Goal: Information Seeking & Learning: Learn about a topic

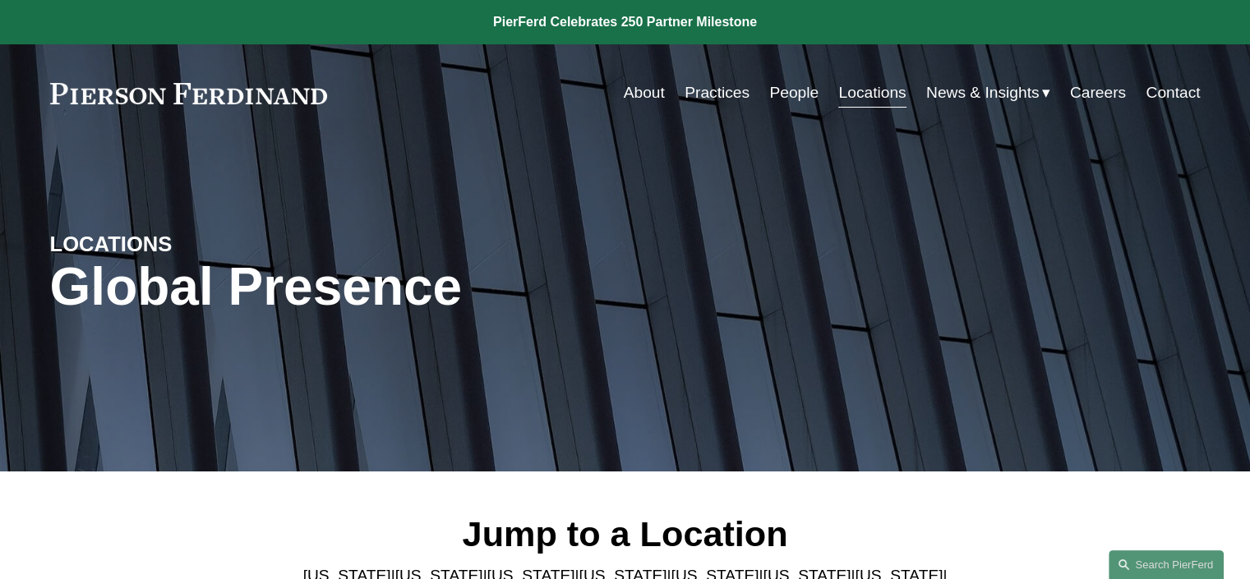
click at [875, 97] on link "Locations" at bounding box center [871, 92] width 67 height 31
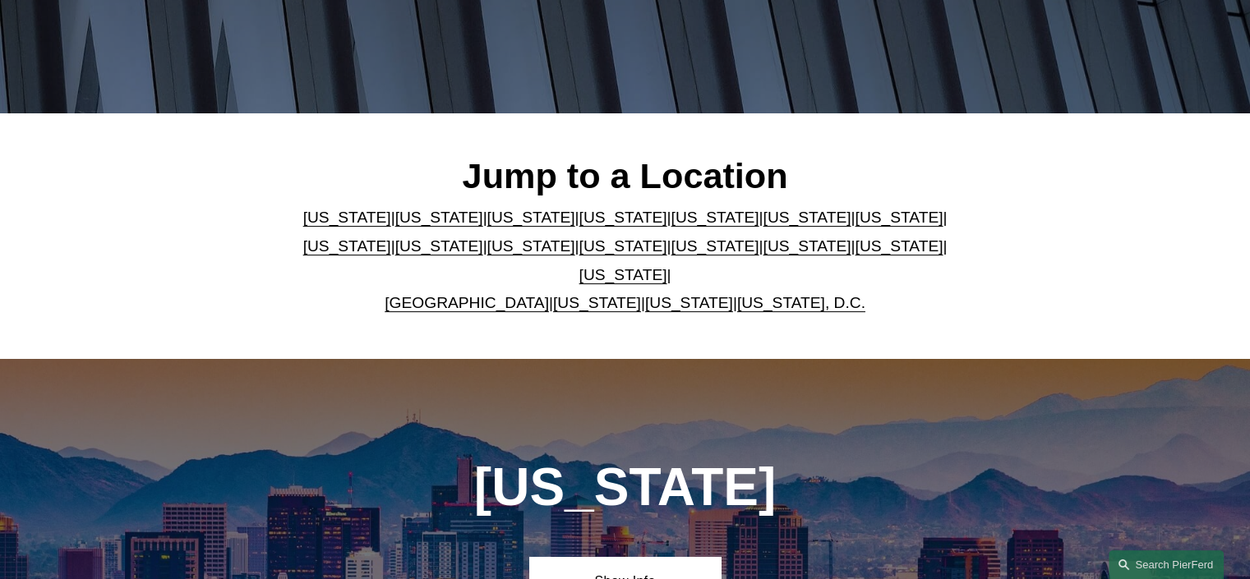
click at [579, 255] on link "New York" at bounding box center [623, 245] width 88 height 17
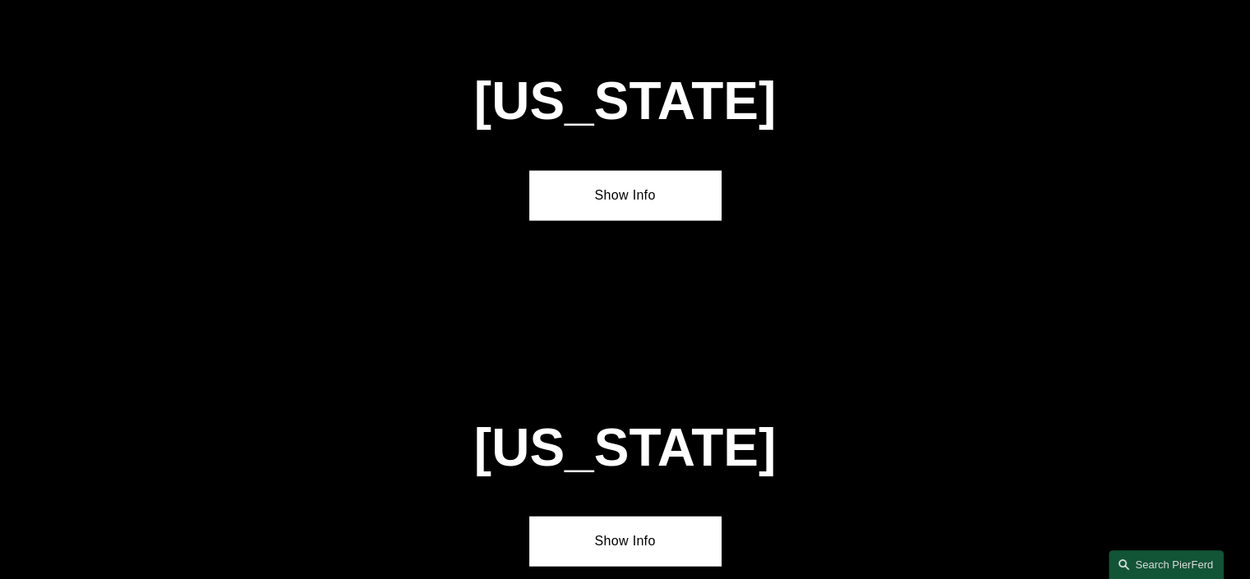
scroll to position [4167, 0]
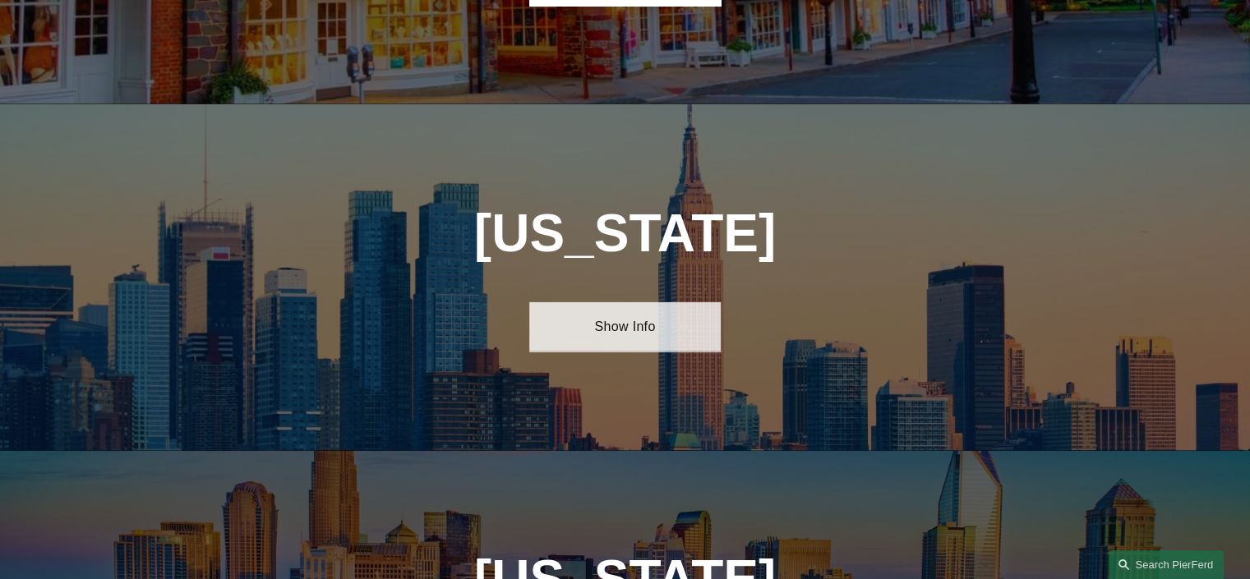
click at [609, 302] on link "Show Info" at bounding box center [624, 326] width 191 height 49
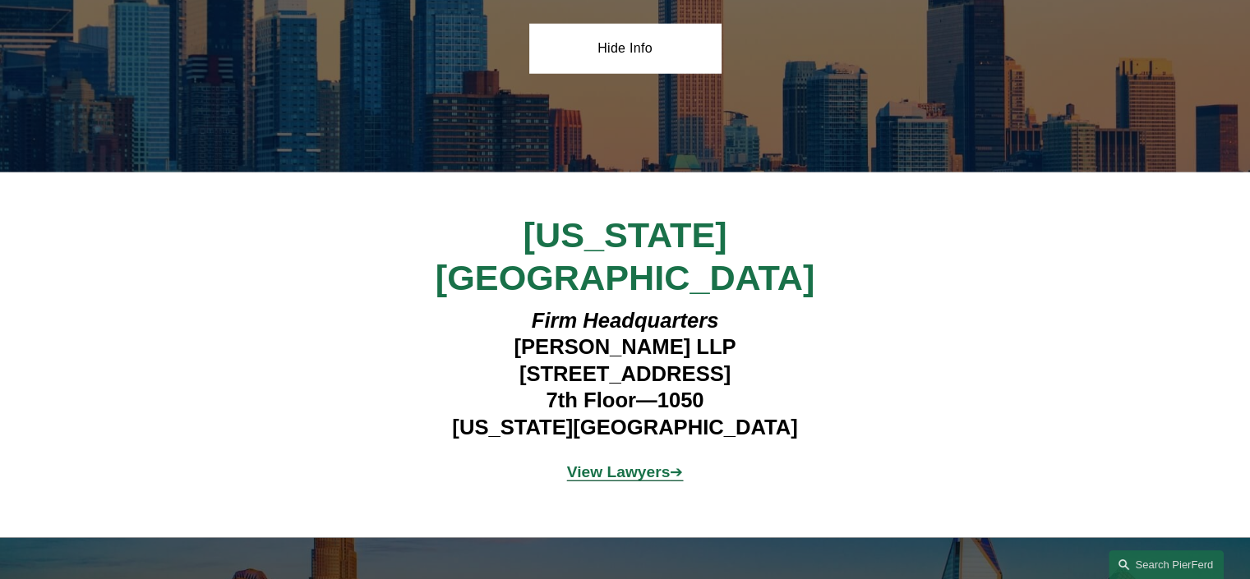
scroll to position [4455, 0]
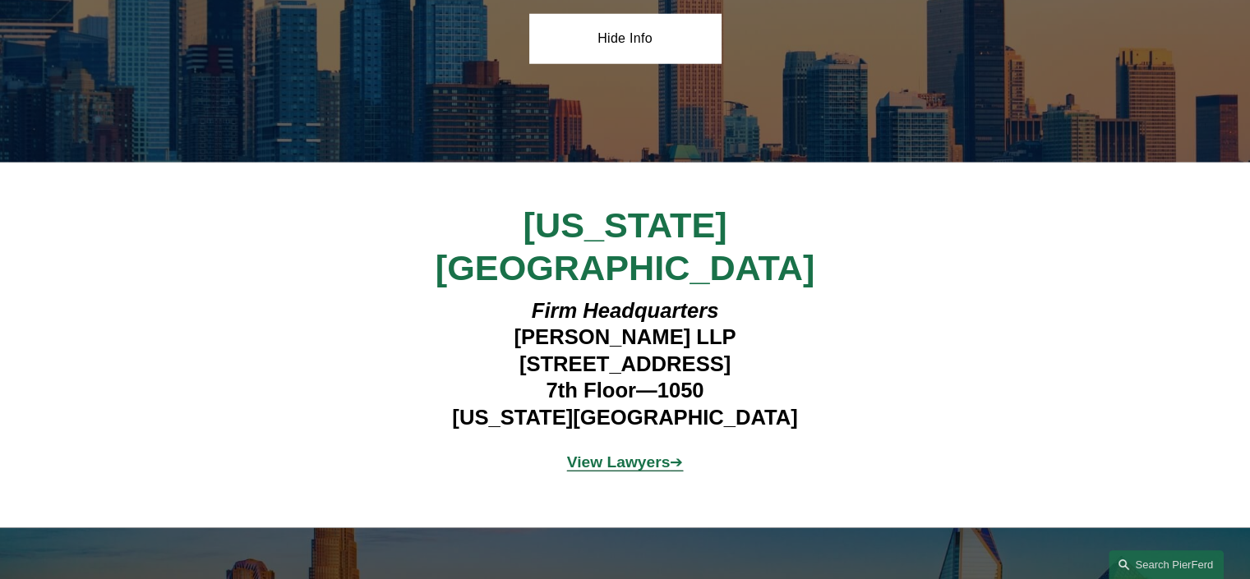
click at [626, 454] on strong "View Lawyers" at bounding box center [619, 462] width 104 height 17
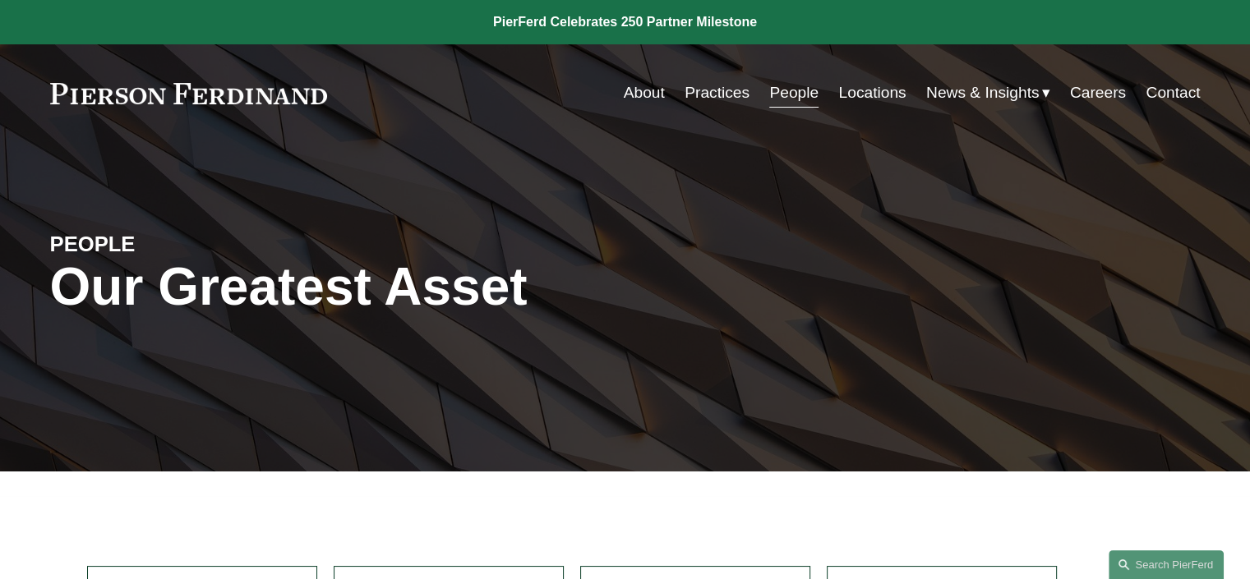
click at [712, 85] on link "Practices" at bounding box center [716, 92] width 65 height 31
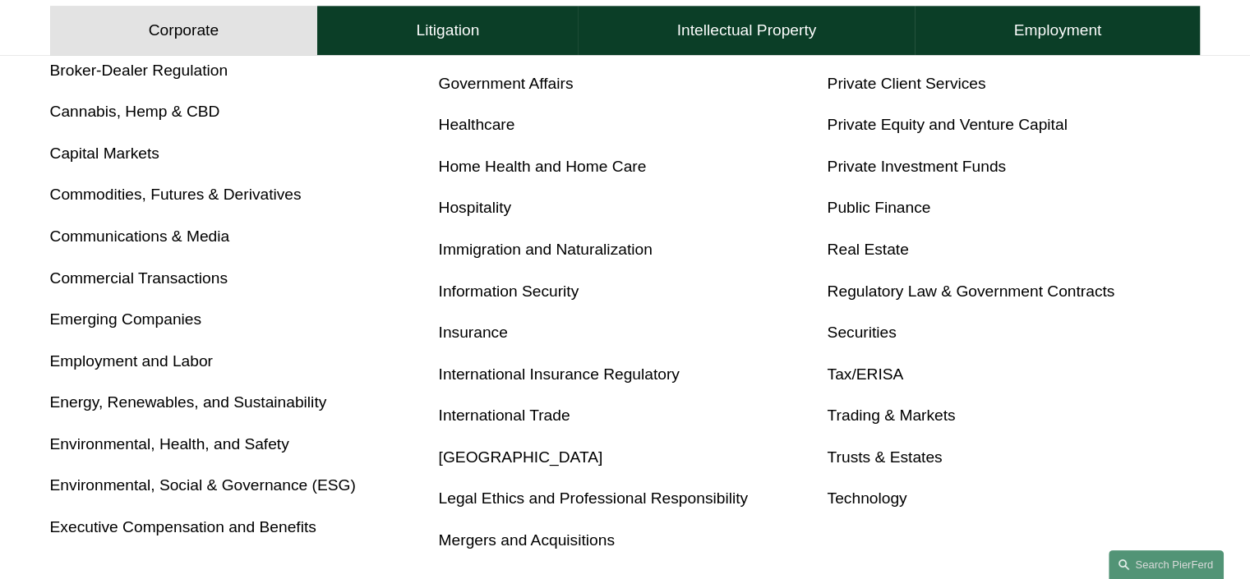
scroll to position [831, 0]
click at [856, 456] on link "Trusts & Estates" at bounding box center [884, 455] width 115 height 17
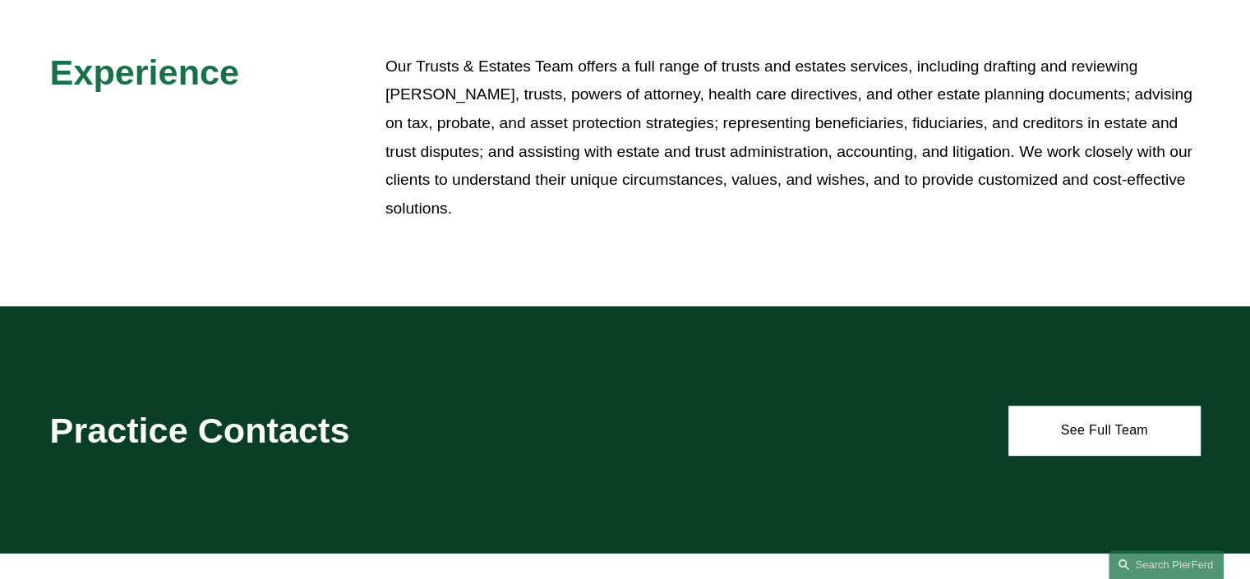
scroll to position [565, 0]
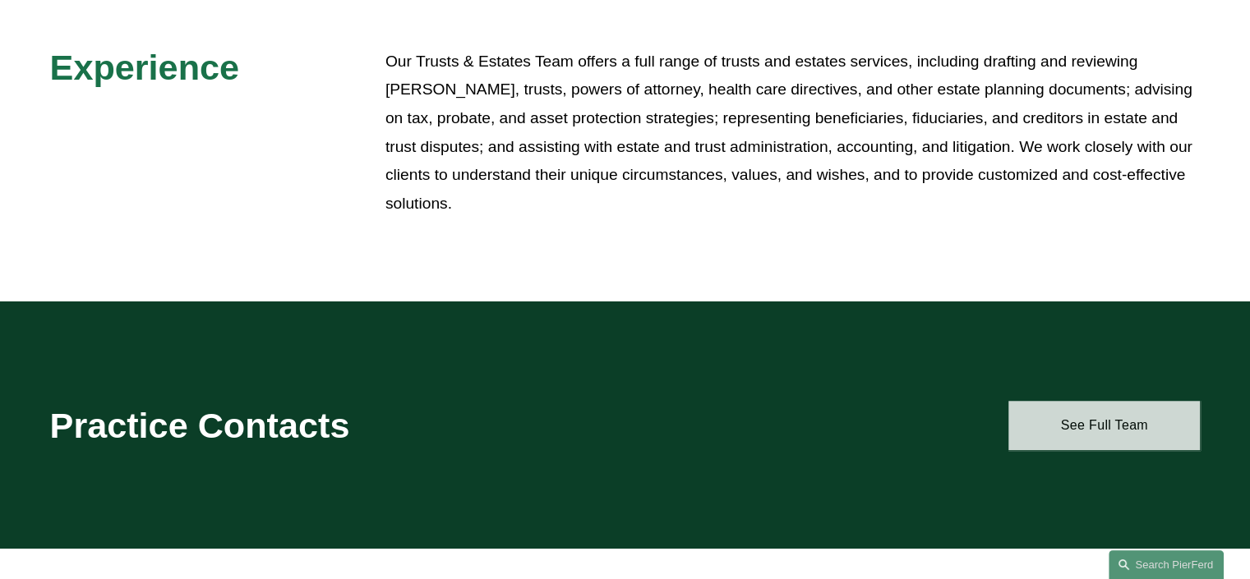
click at [1095, 438] on link "See Full Team" at bounding box center [1103, 425] width 191 height 49
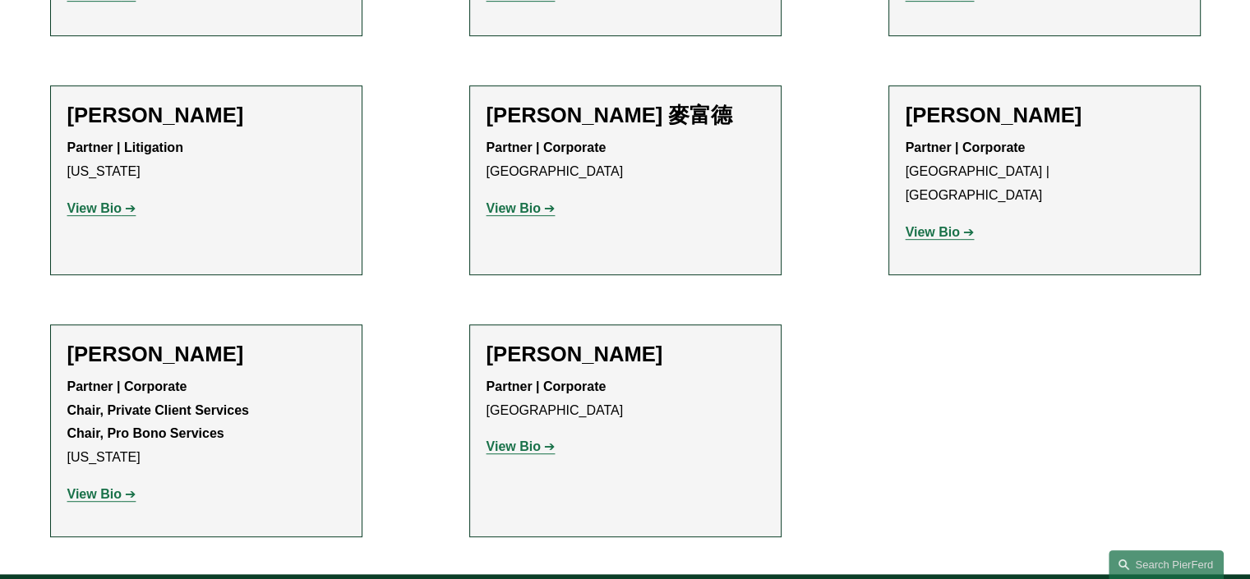
scroll to position [855, 0]
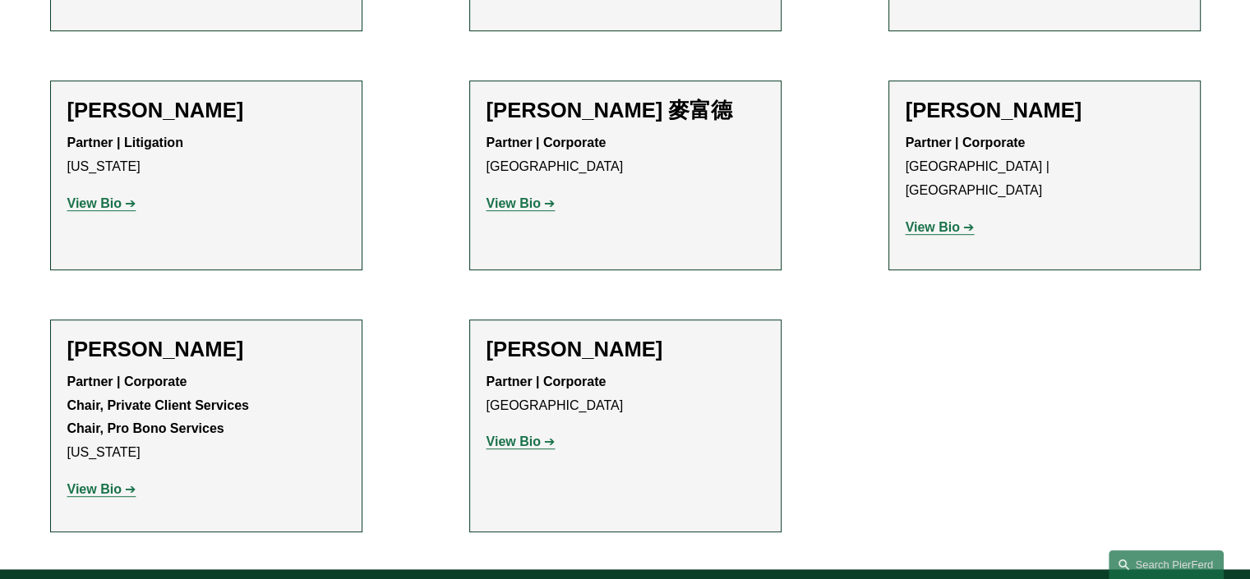
click at [91, 482] on strong "View Bio" at bounding box center [94, 489] width 54 height 14
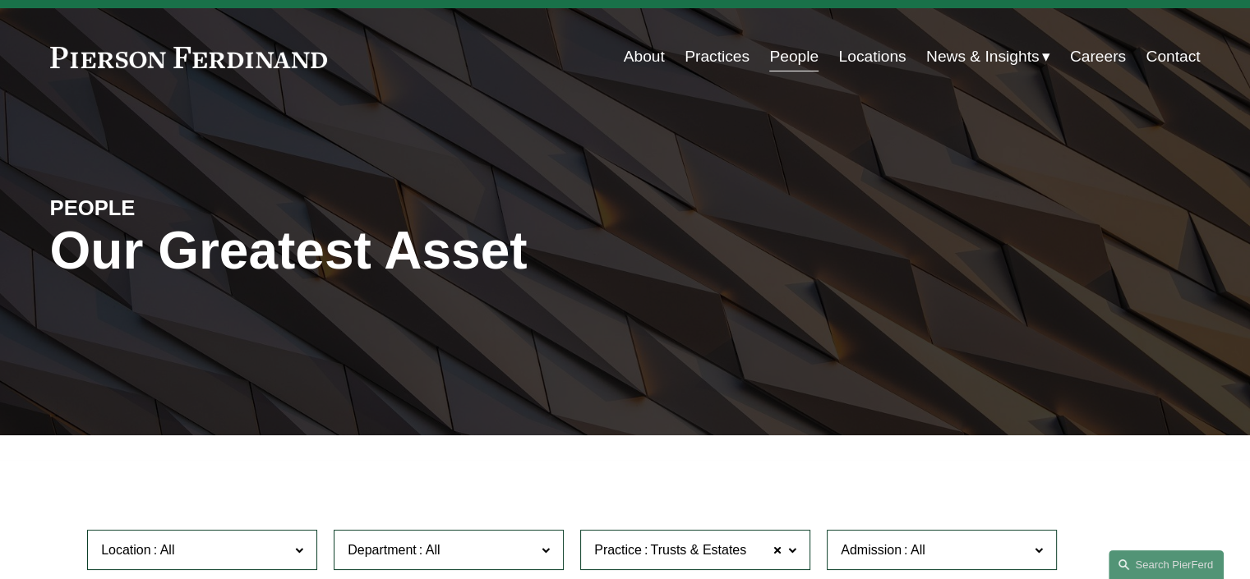
scroll to position [0, 0]
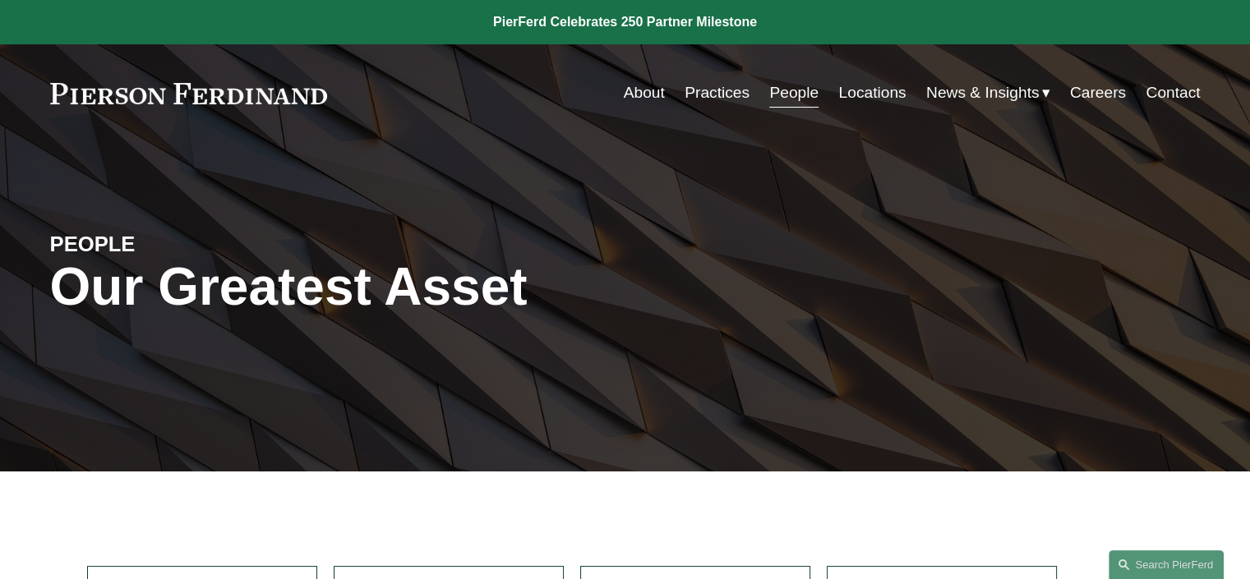
click at [852, 93] on link "Locations" at bounding box center [871, 92] width 67 height 31
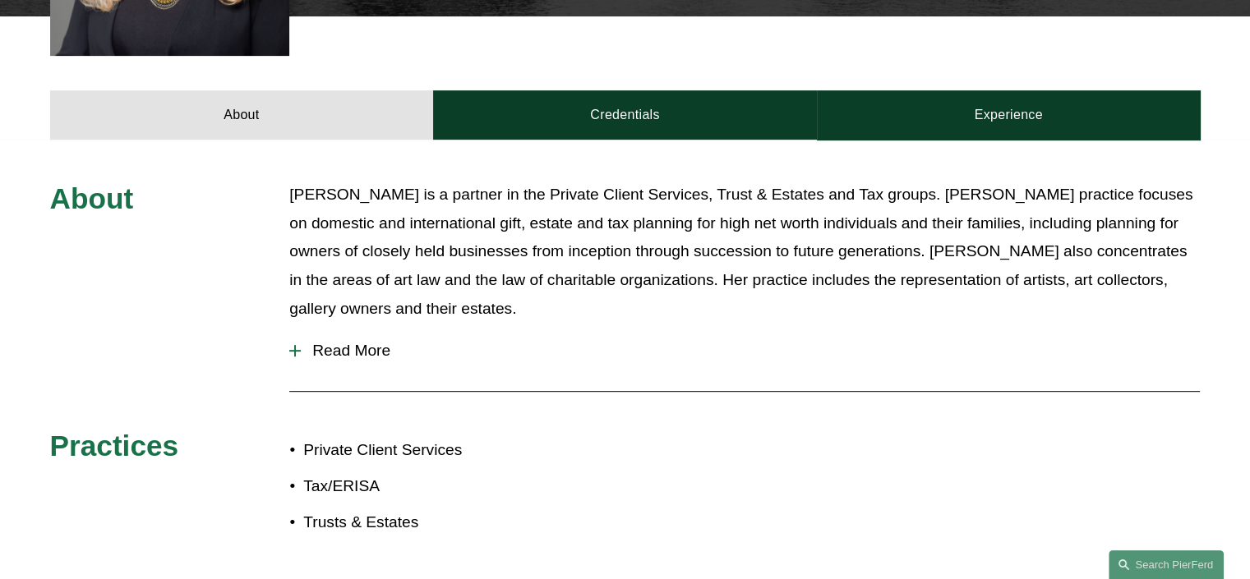
scroll to position [734, 0]
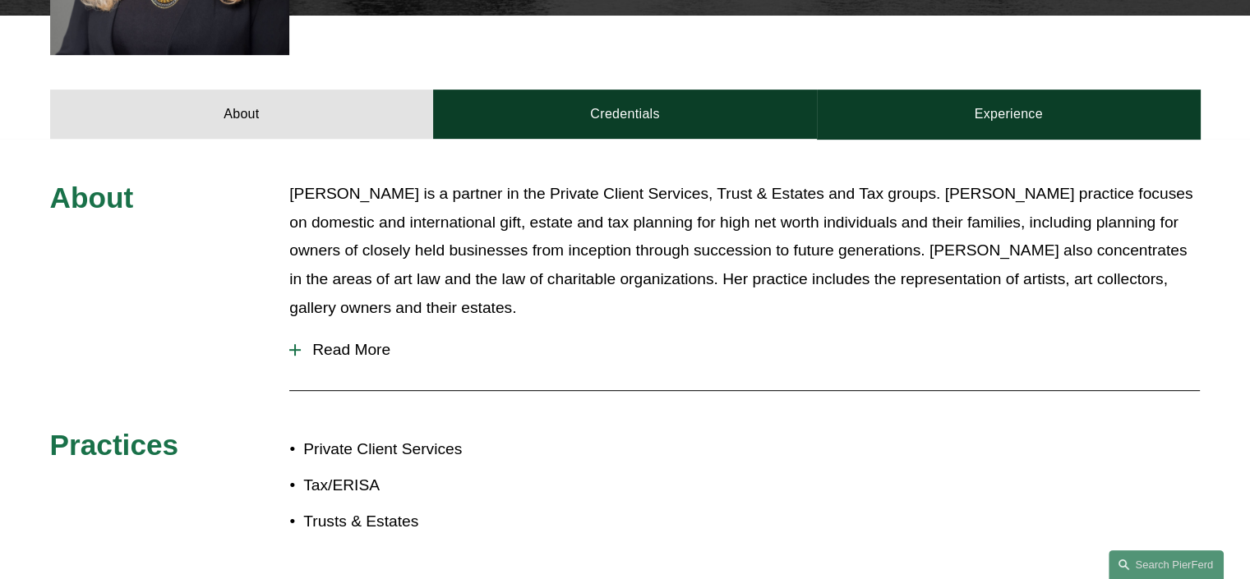
click at [352, 341] on span "Read More" at bounding box center [750, 350] width 899 height 18
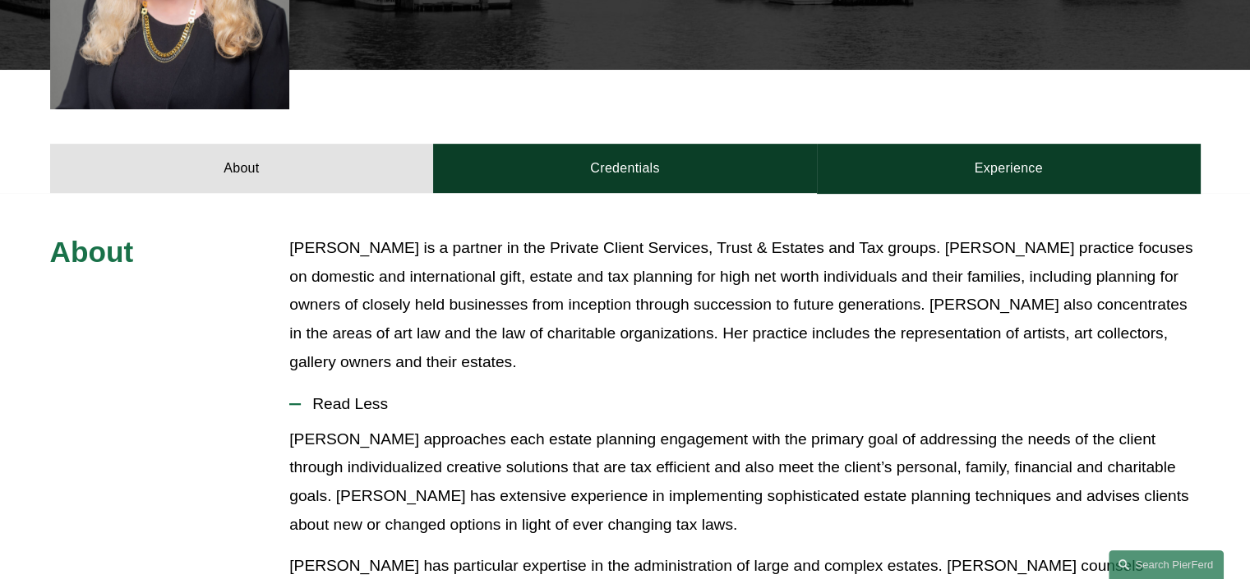
scroll to position [679, 0]
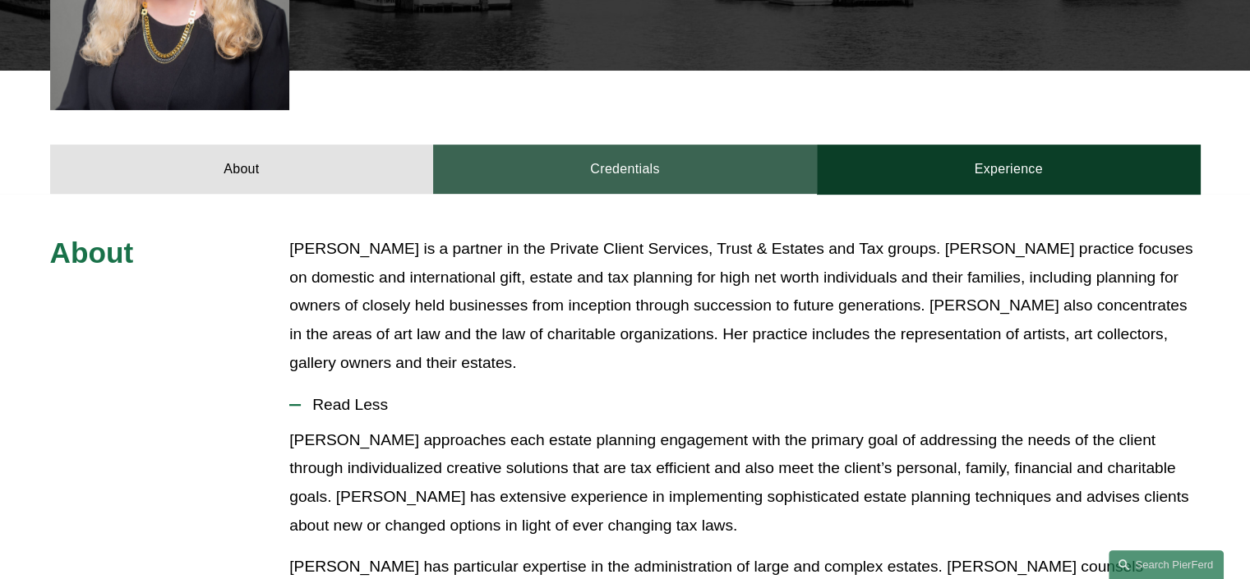
click at [588, 145] on link "Credentials" at bounding box center [625, 169] width 384 height 49
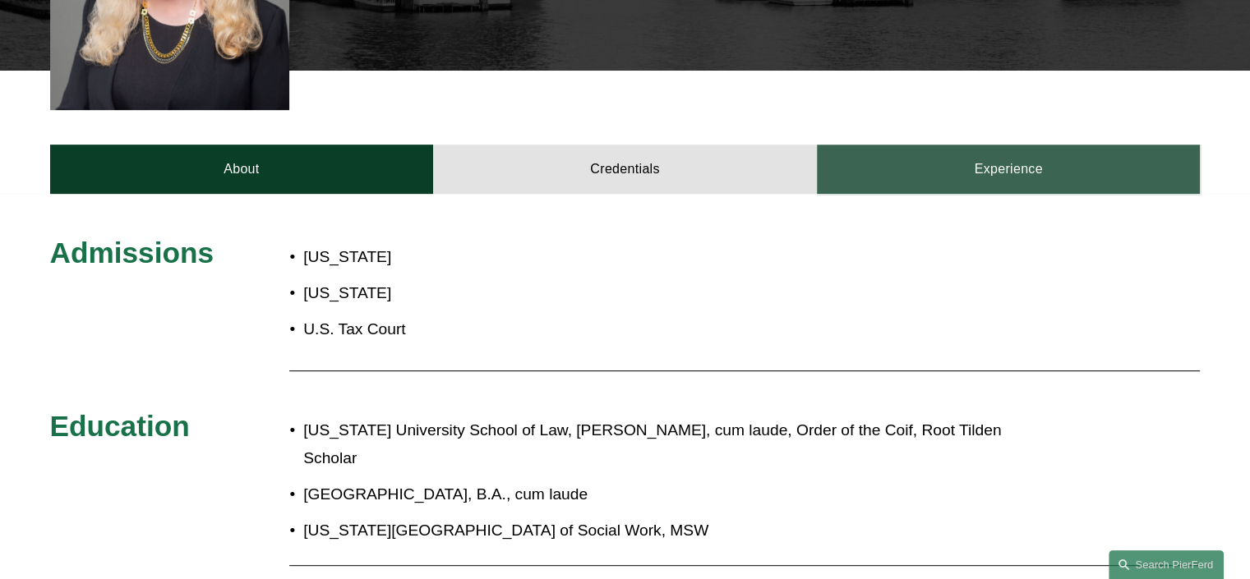
click at [1002, 146] on link "Experience" at bounding box center [1009, 169] width 384 height 49
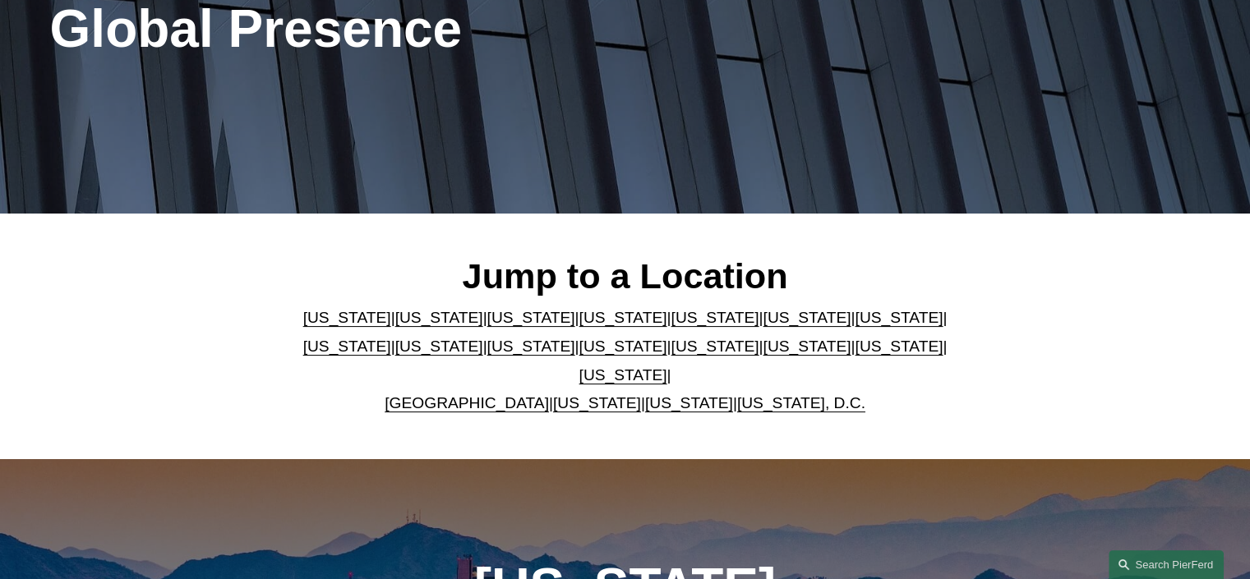
scroll to position [276, 0]
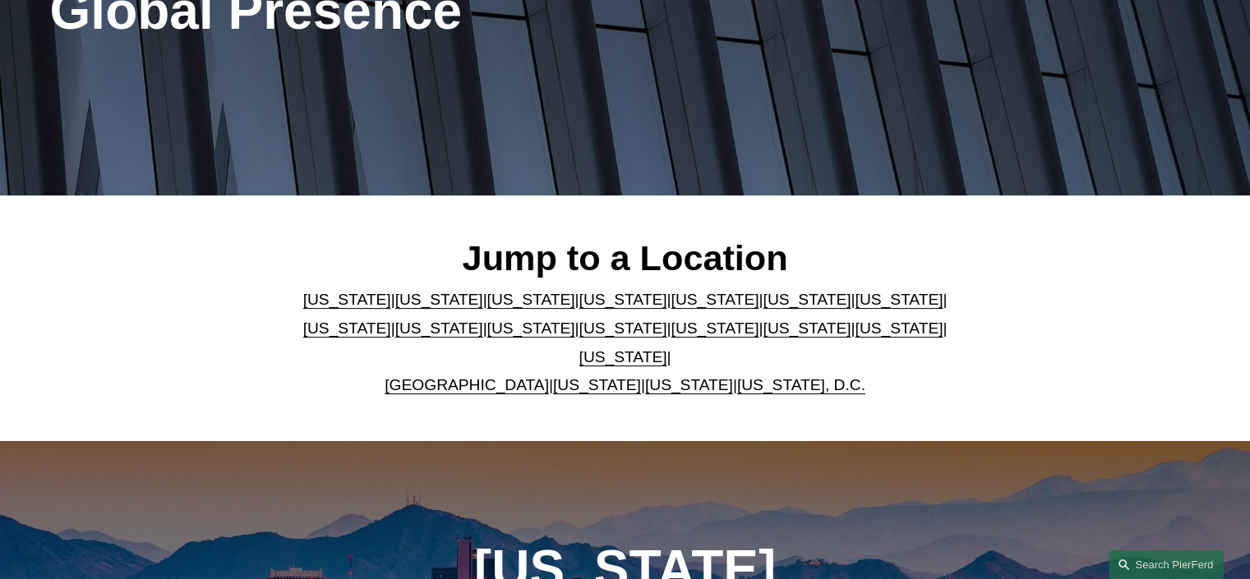
click at [487, 308] on link "[US_STATE]" at bounding box center [531, 299] width 88 height 17
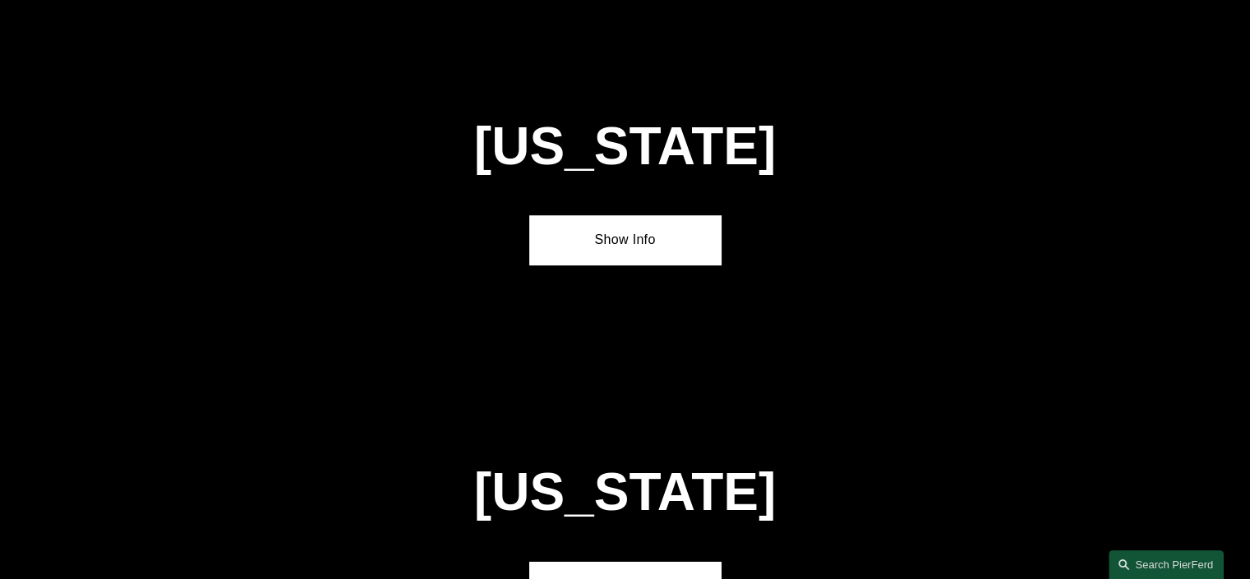
scroll to position [1397, 0]
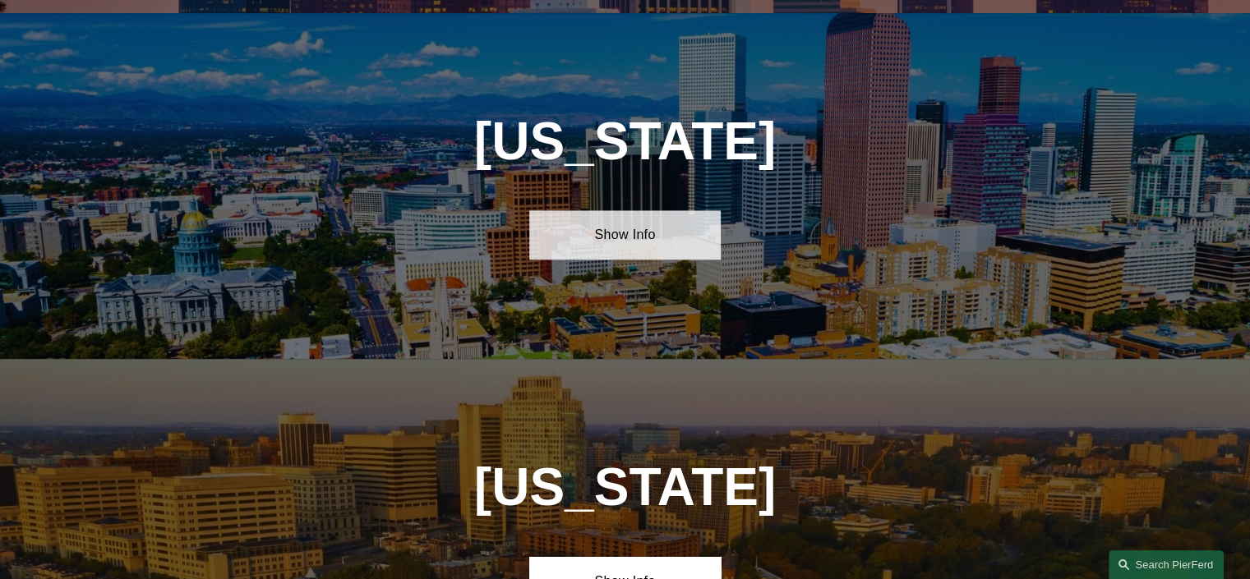
click at [614, 229] on link "Show Info" at bounding box center [624, 234] width 191 height 49
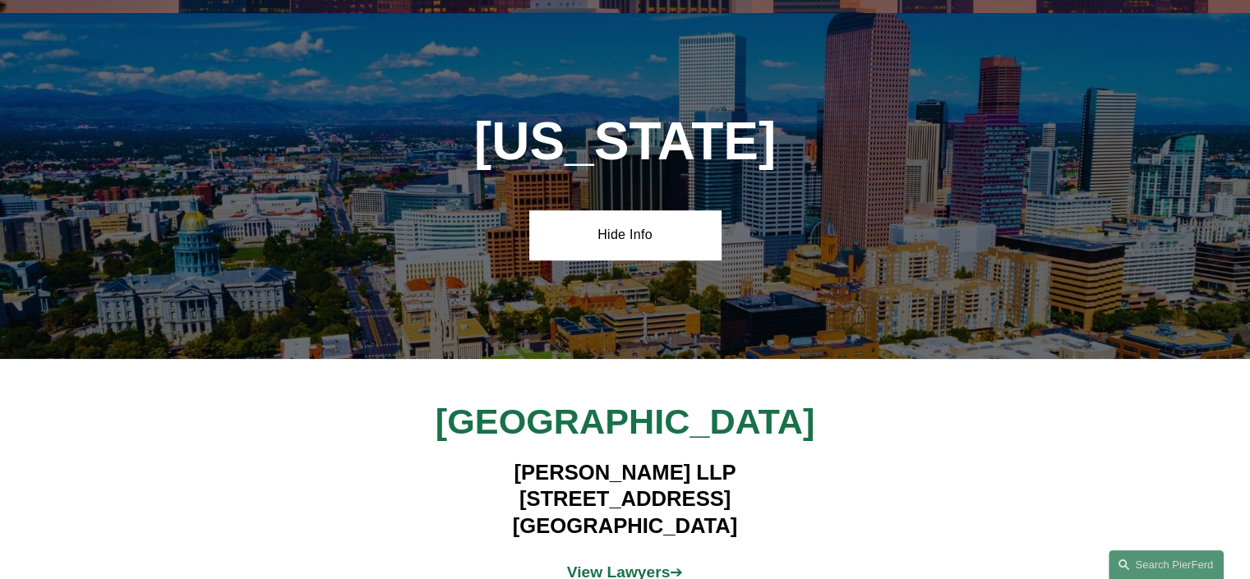
click at [613, 564] on strong "View Lawyers" at bounding box center [619, 572] width 104 height 17
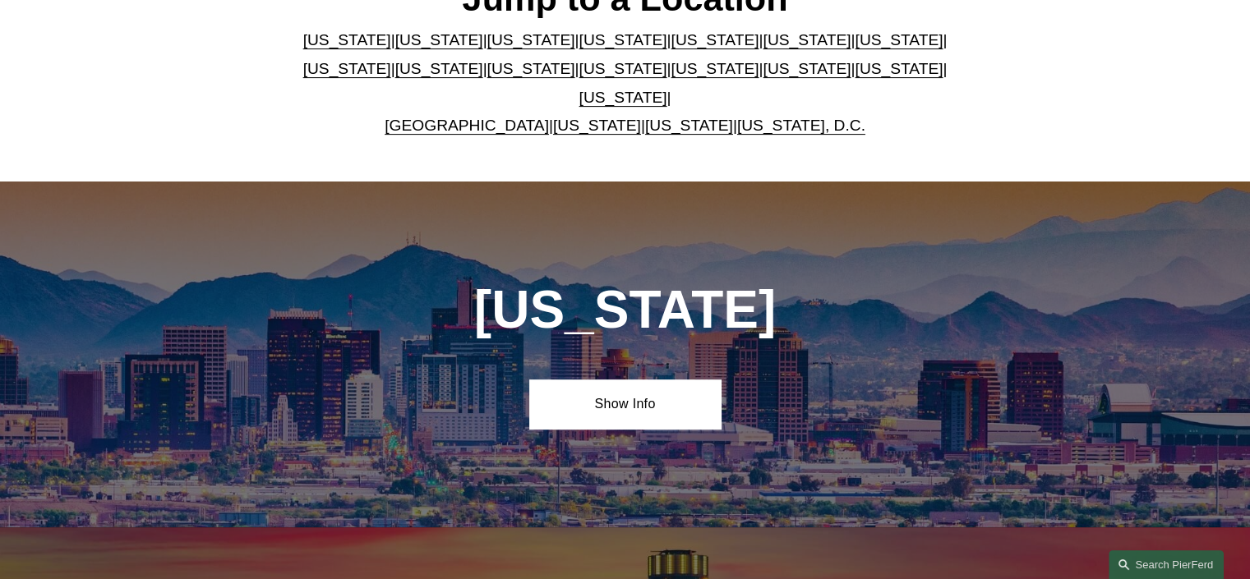
scroll to position [276, 0]
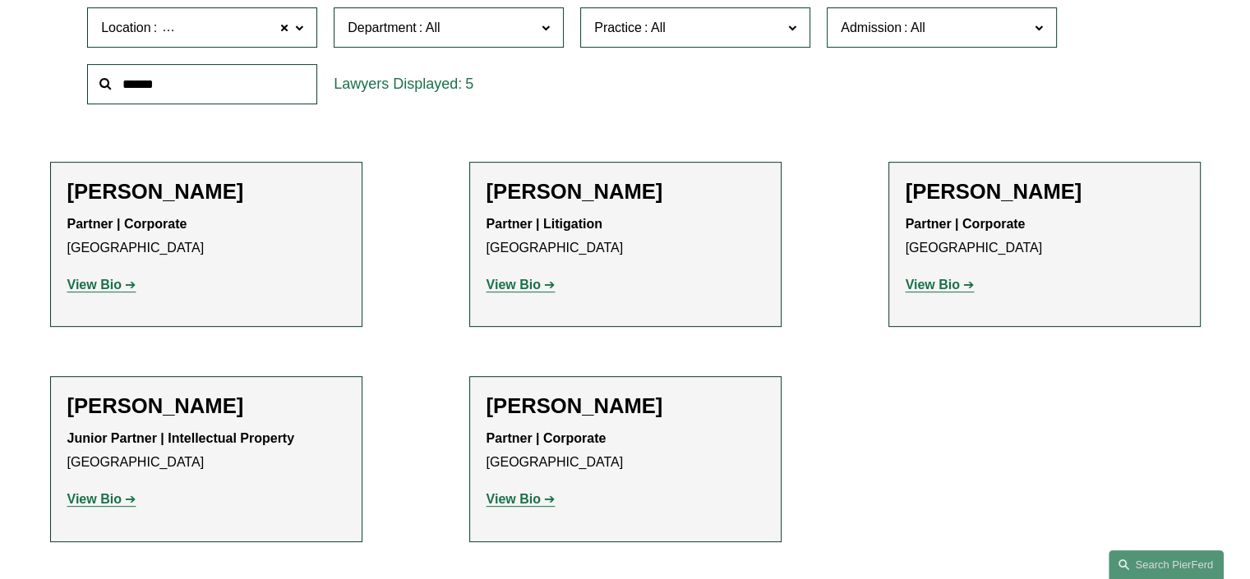
scroll to position [565, 0]
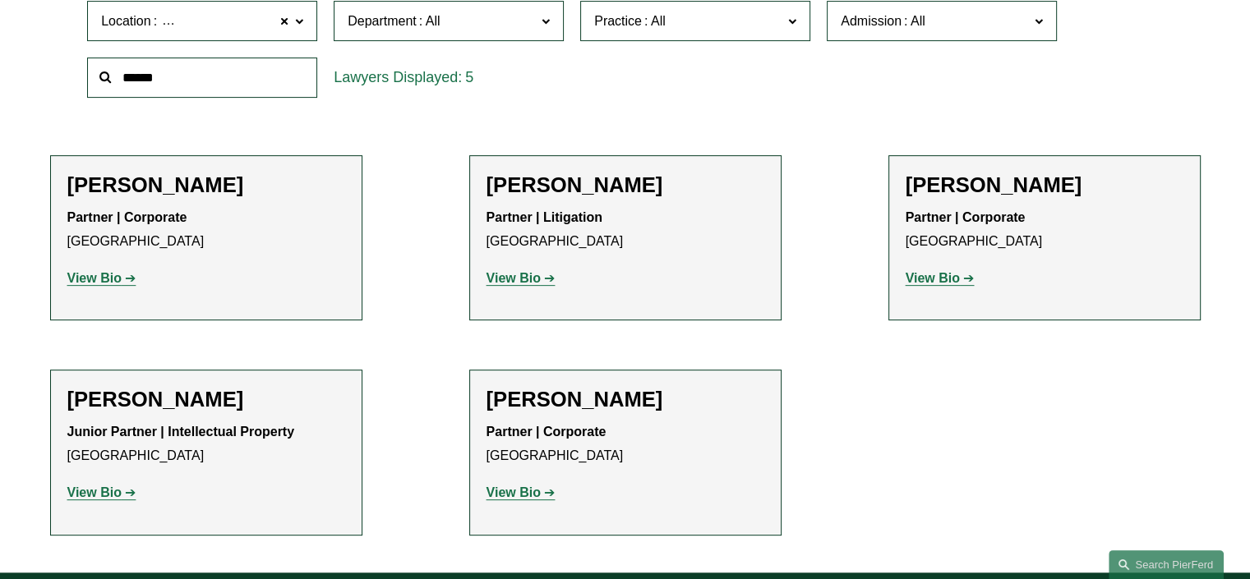
click at [938, 282] on strong "View Bio" at bounding box center [933, 278] width 54 height 14
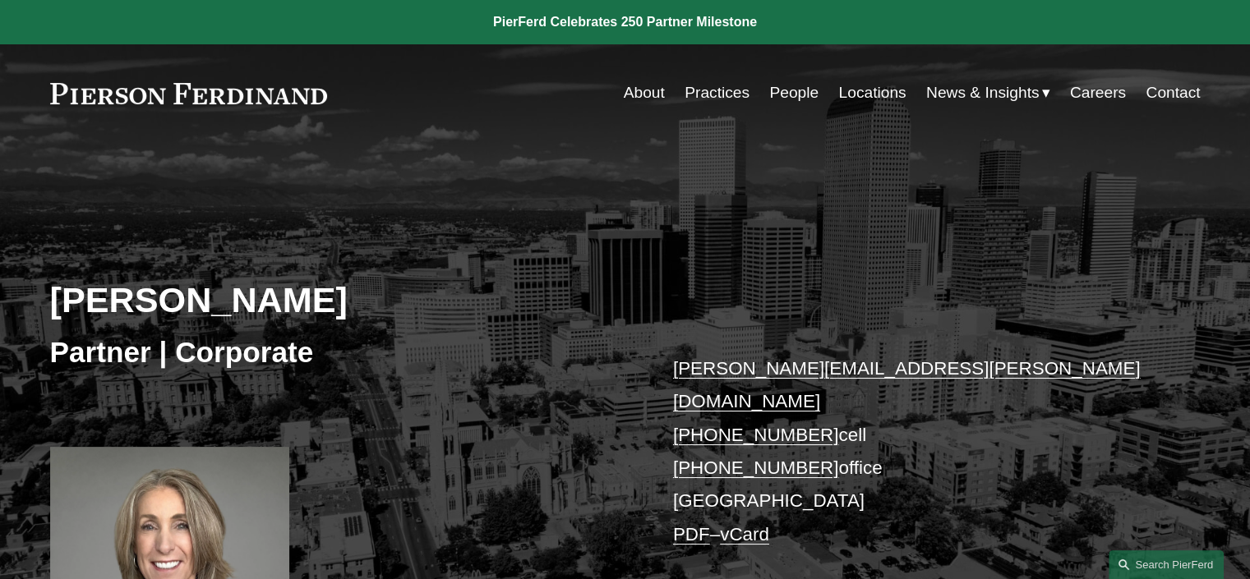
click at [793, 91] on link "People" at bounding box center [793, 92] width 49 height 31
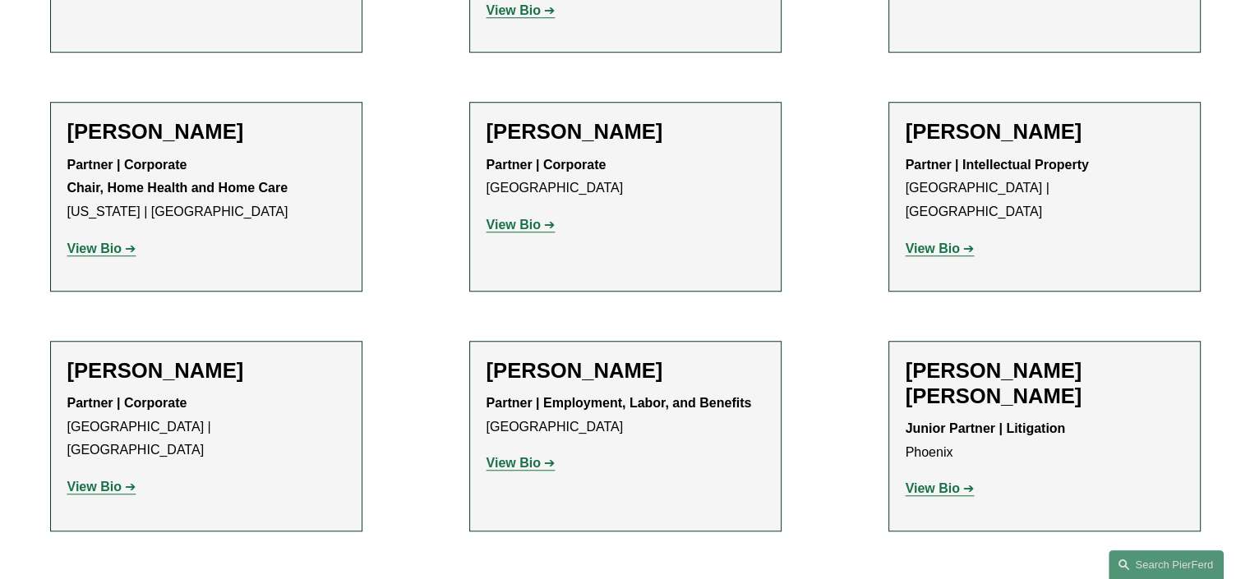
scroll to position [1388, 0]
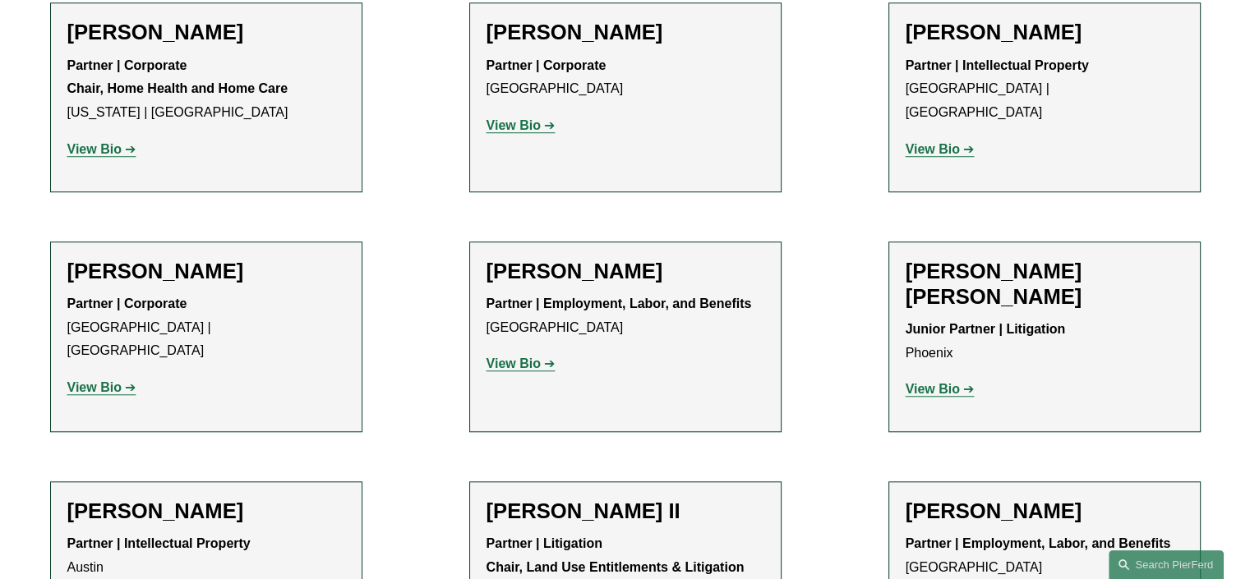
click at [549, 369] on link "View Bio" at bounding box center [520, 364] width 69 height 14
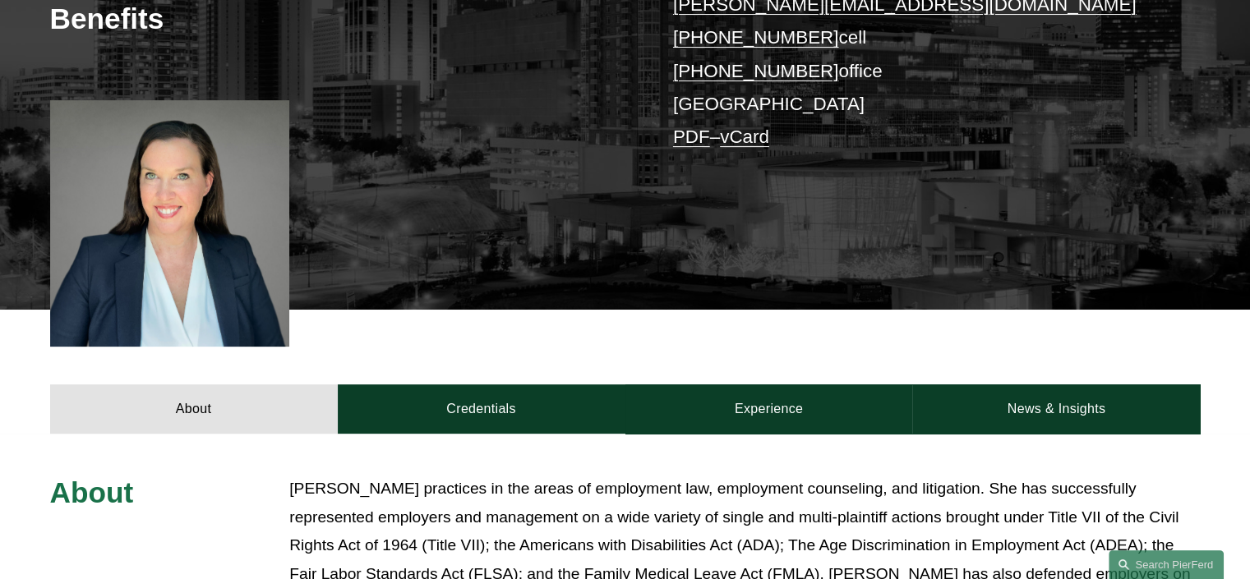
scroll to position [373, 0]
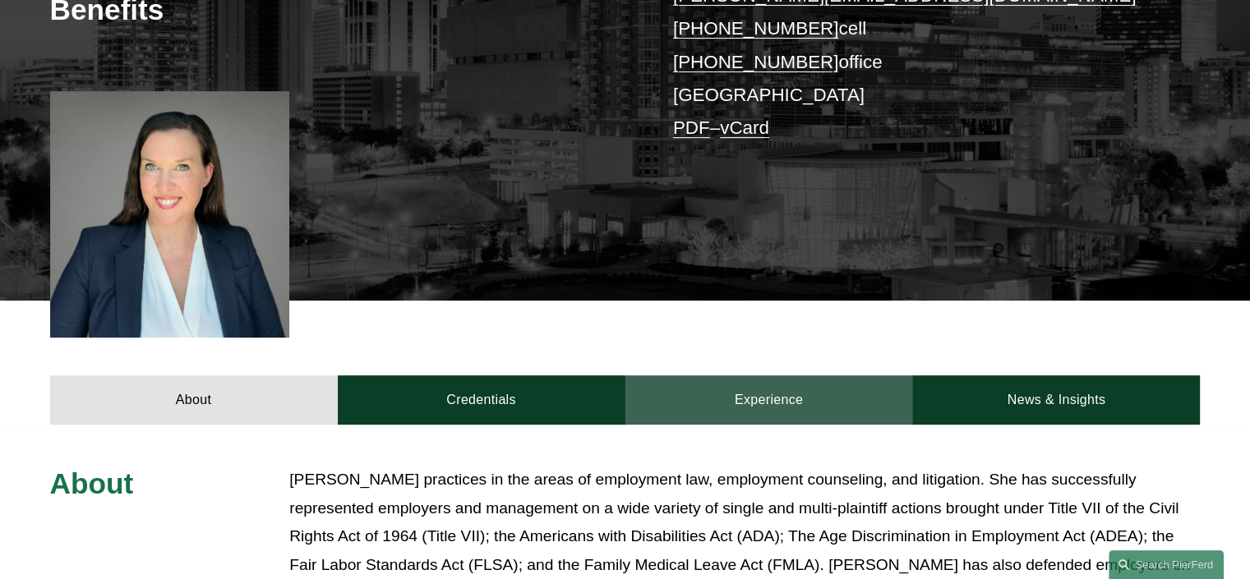
click at [767, 393] on link "Experience" at bounding box center [769, 400] width 288 height 49
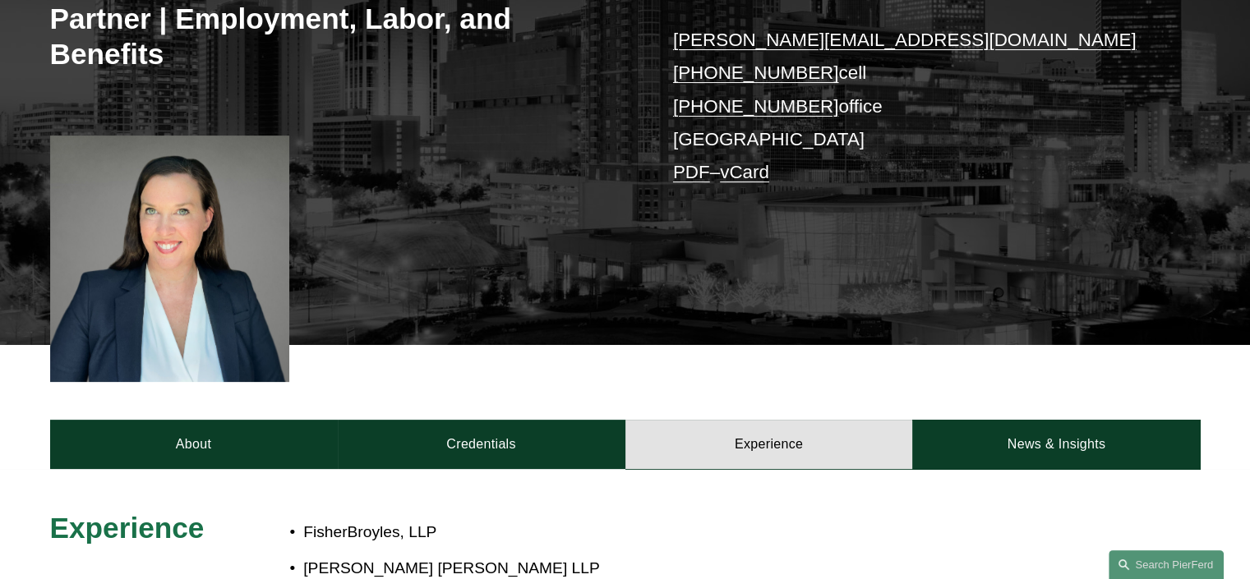
scroll to position [329, 0]
click at [479, 478] on div "Experience FisherBroyles, LLP [PERSON_NAME] [PERSON_NAME] LLP [PERSON_NAME] LLP" at bounding box center [625, 572] width 1250 height 206
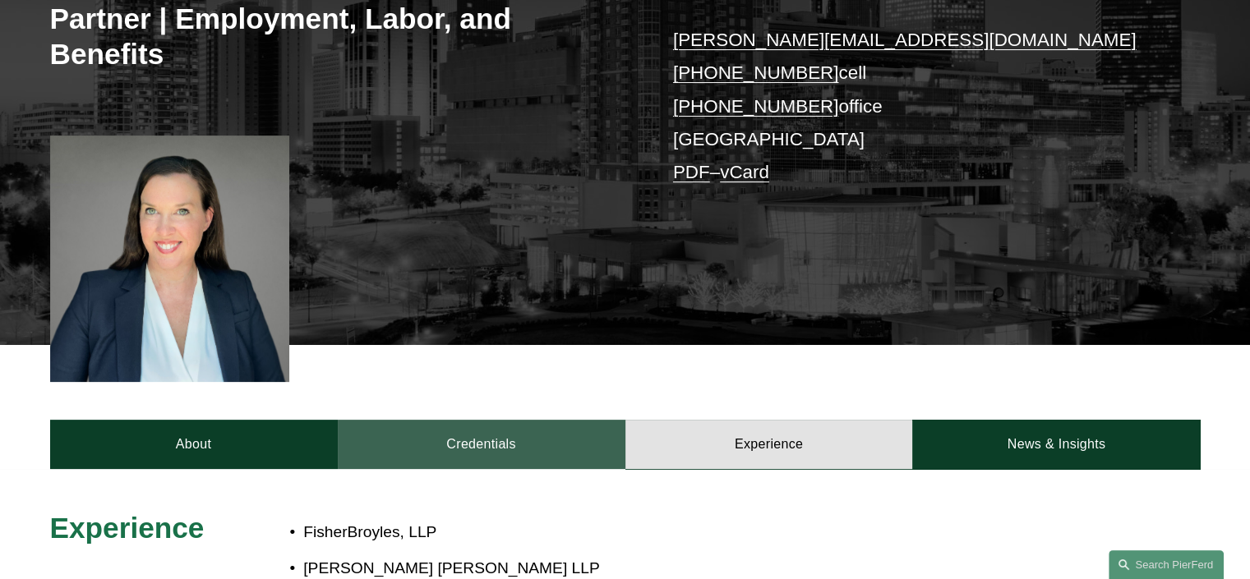
click at [480, 458] on link "Credentials" at bounding box center [482, 444] width 288 height 49
